Goal: Task Accomplishment & Management: Manage account settings

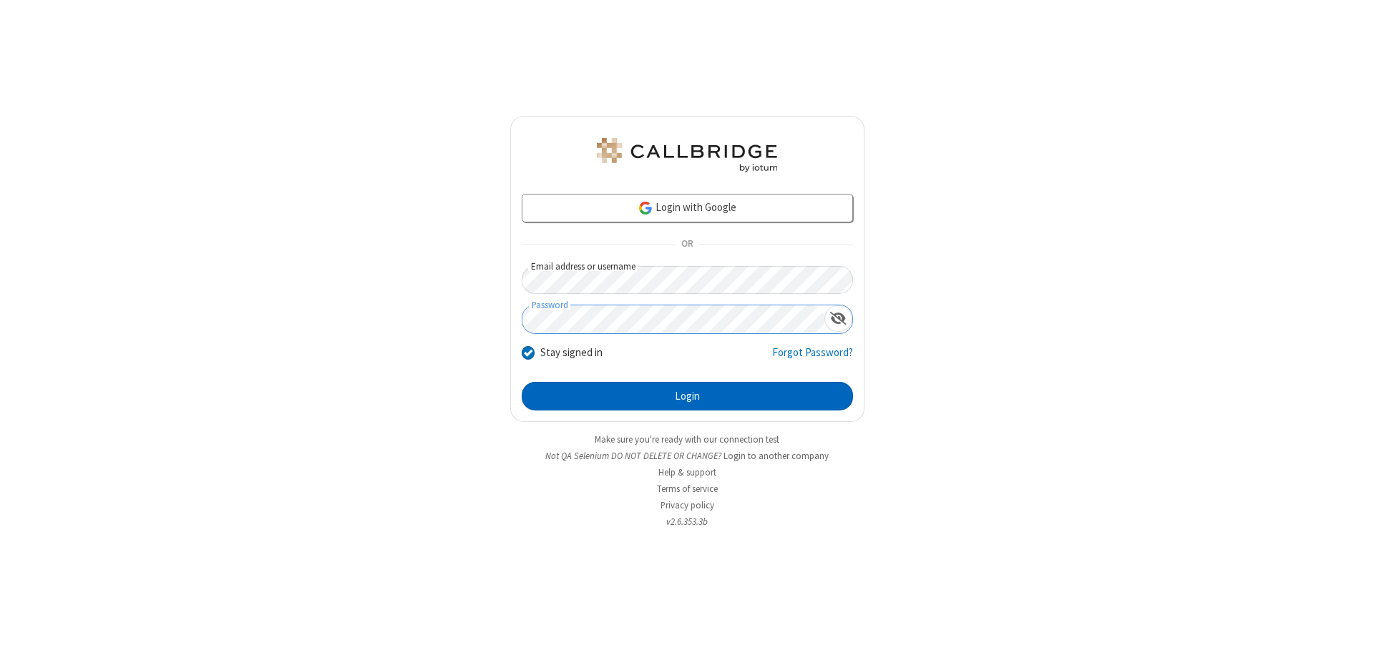
click at [687, 396] on button "Login" at bounding box center [687, 396] width 331 height 29
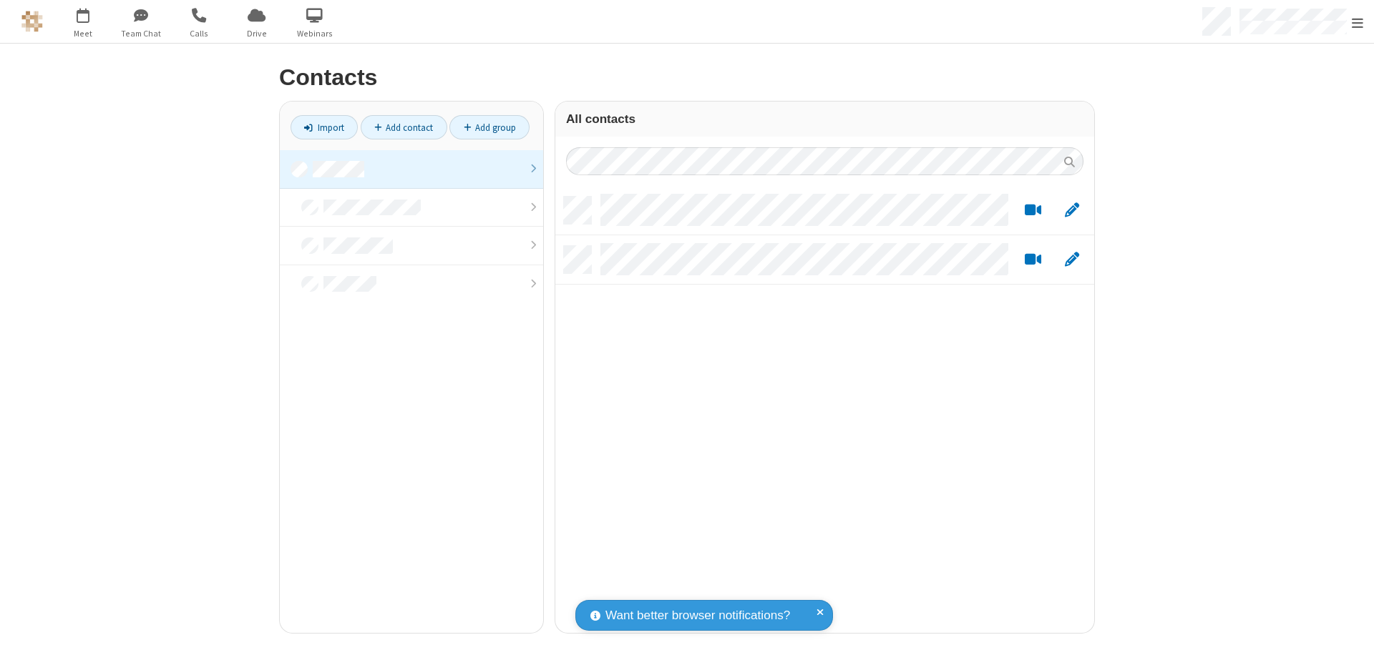
scroll to position [436, 528]
click at [411, 169] on link at bounding box center [411, 169] width 263 height 39
click at [404, 127] on link "Add contact" at bounding box center [404, 127] width 87 height 24
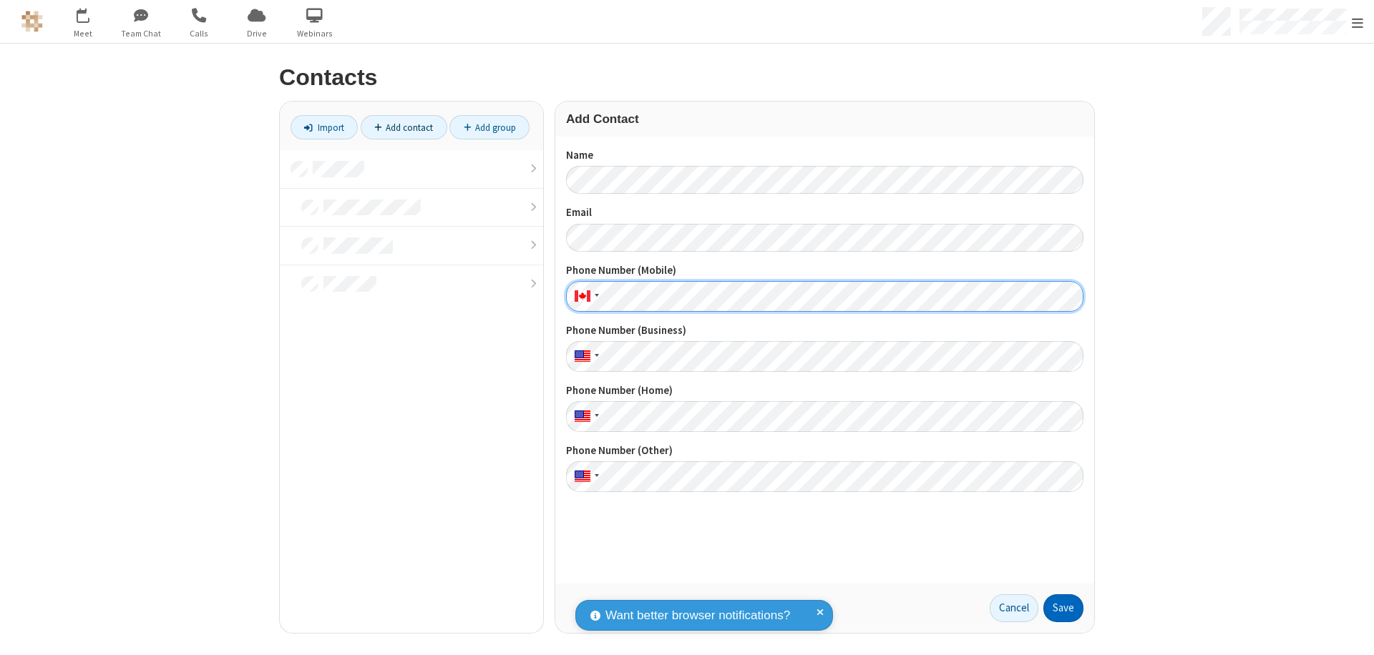
click at [1063, 608] on button "Save" at bounding box center [1063, 609] width 40 height 29
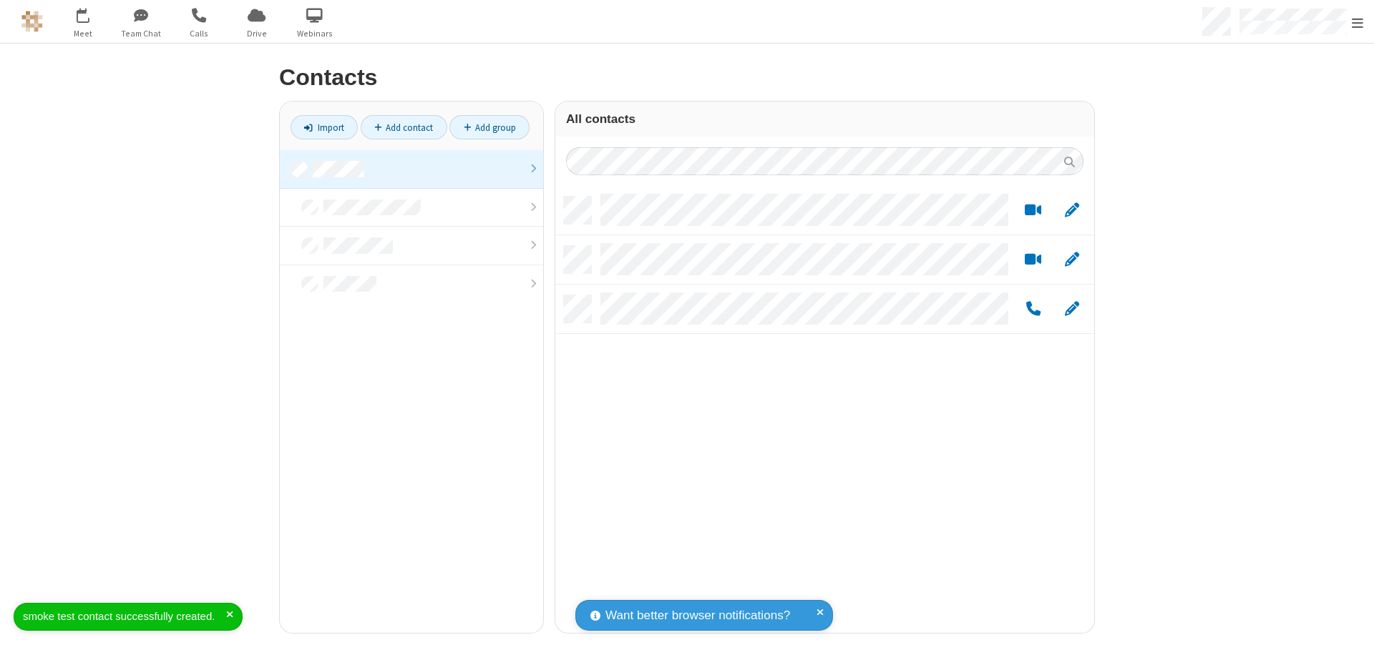
scroll to position [436, 528]
